Goal: Information Seeking & Learning: Learn about a topic

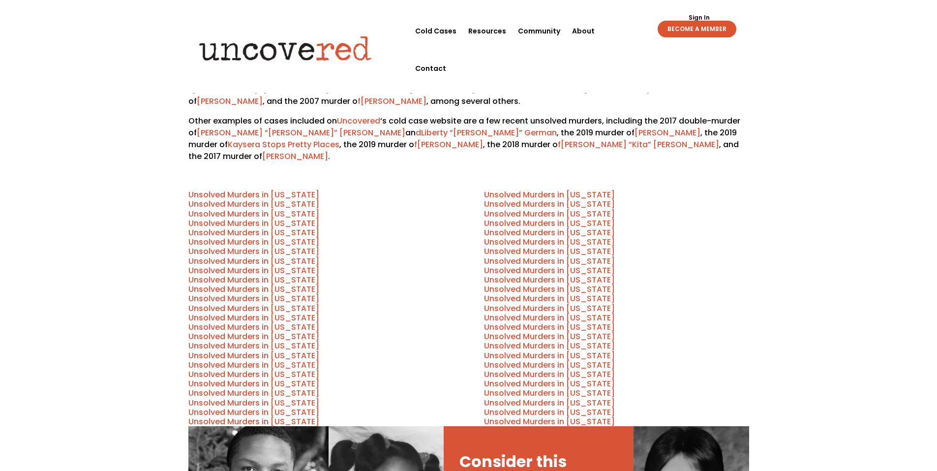
click at [298, 227] on link "Unsolved Murders in [US_STATE]" at bounding box center [253, 232] width 131 height 11
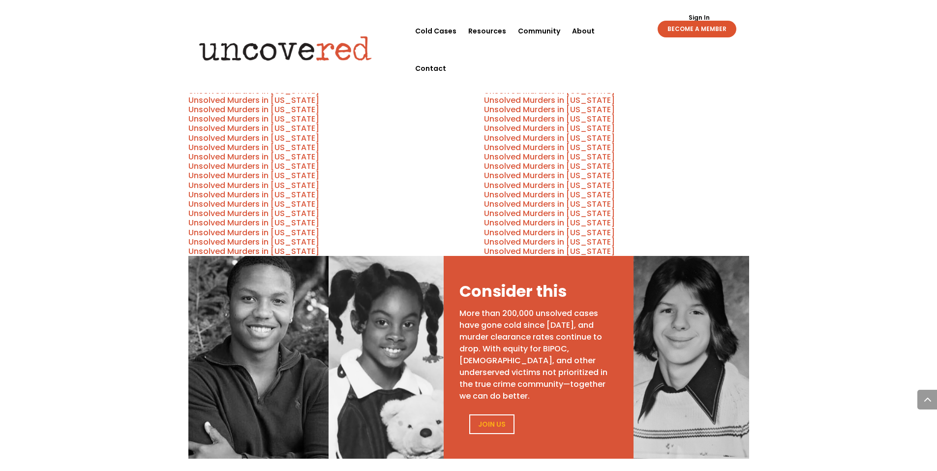
scroll to position [492, 0]
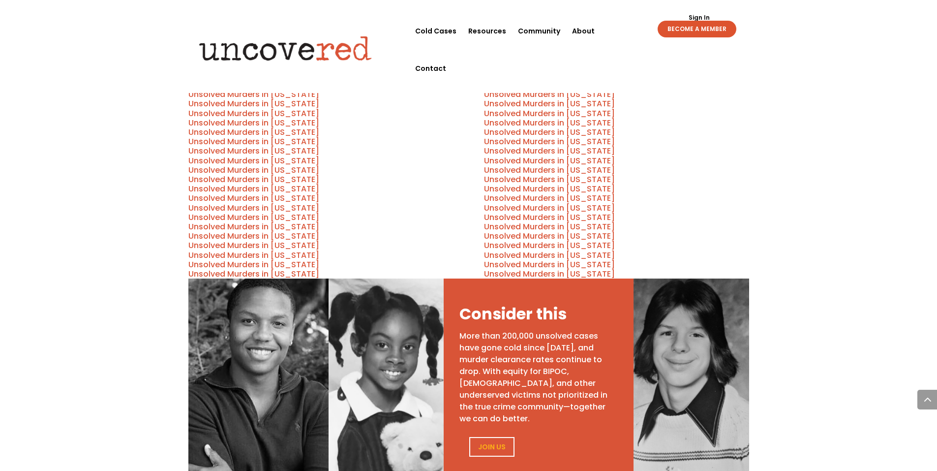
click at [597, 221] on link "Unsolved Murders in [US_STATE]" at bounding box center [549, 226] width 131 height 11
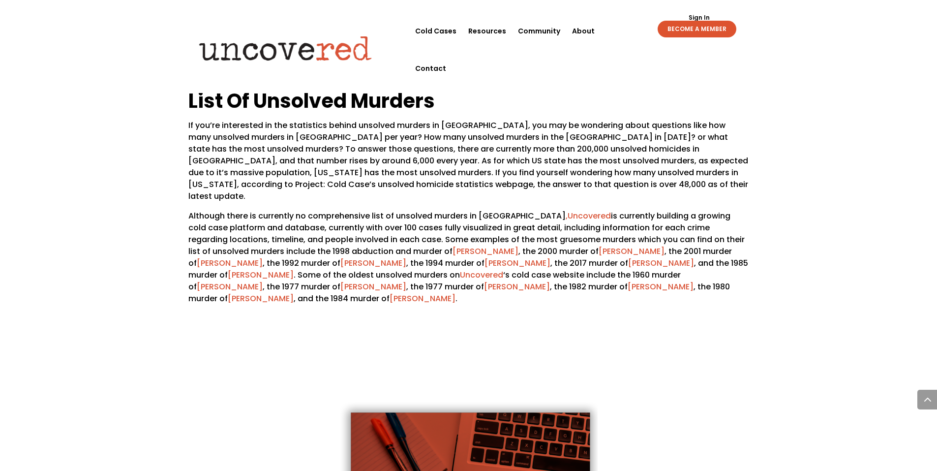
scroll to position [1525, 0]
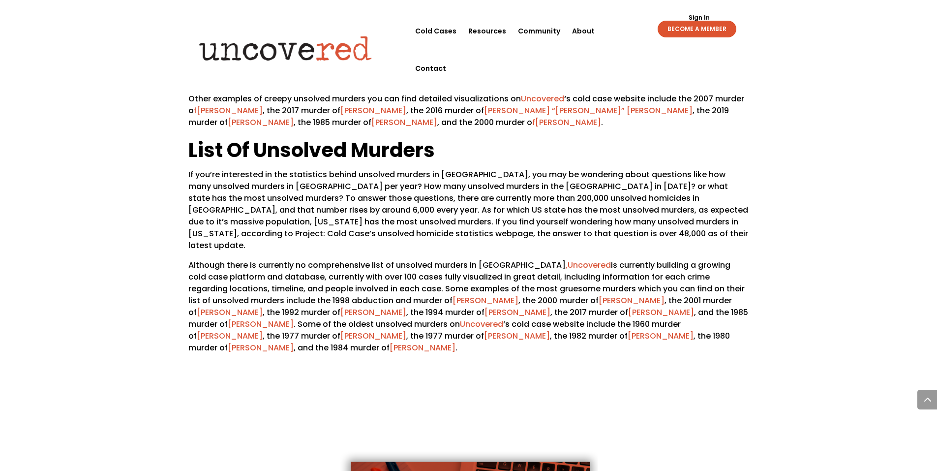
click at [369, 306] on link "[PERSON_NAME]" at bounding box center [373, 311] width 66 height 11
click at [482, 295] on link "[PERSON_NAME]" at bounding box center [486, 300] width 66 height 11
click at [225, 306] on link "[PERSON_NAME]" at bounding box center [230, 311] width 66 height 11
click at [651, 295] on link "[PERSON_NAME]" at bounding box center [632, 300] width 66 height 11
click at [503, 306] on link "[PERSON_NAME]" at bounding box center [518, 311] width 66 height 11
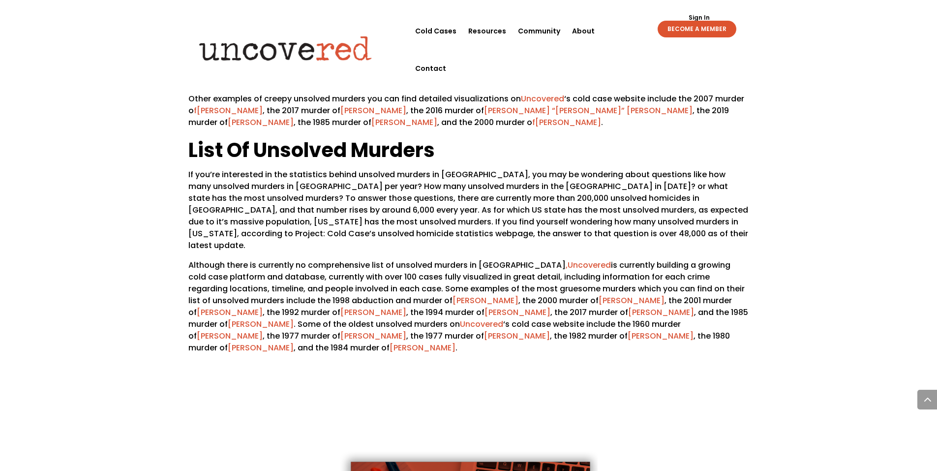
click at [233, 318] on link "[PERSON_NAME]" at bounding box center [261, 323] width 66 height 11
click at [263, 330] on link "[PERSON_NAME]" at bounding box center [230, 335] width 66 height 11
click at [340, 330] on link "[PERSON_NAME]" at bounding box center [373, 335] width 66 height 11
click at [484, 330] on link "[PERSON_NAME]" at bounding box center [517, 335] width 66 height 11
click at [628, 330] on link "[PERSON_NAME]" at bounding box center [661, 335] width 66 height 11
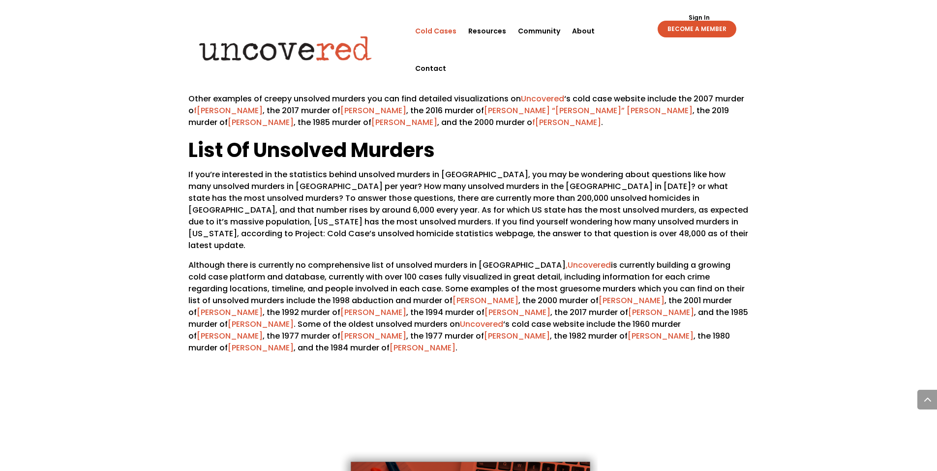
click at [444, 31] on link "Cold Cases" at bounding box center [435, 30] width 41 height 37
